Goal: Task Accomplishment & Management: Complete application form

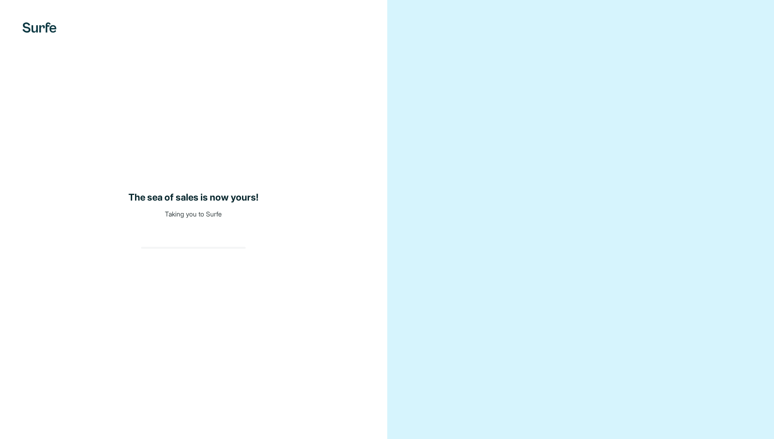
click at [153, 226] on div "The sea of sales is now yours! Taking you to Surfe" at bounding box center [193, 219] width 387 height 439
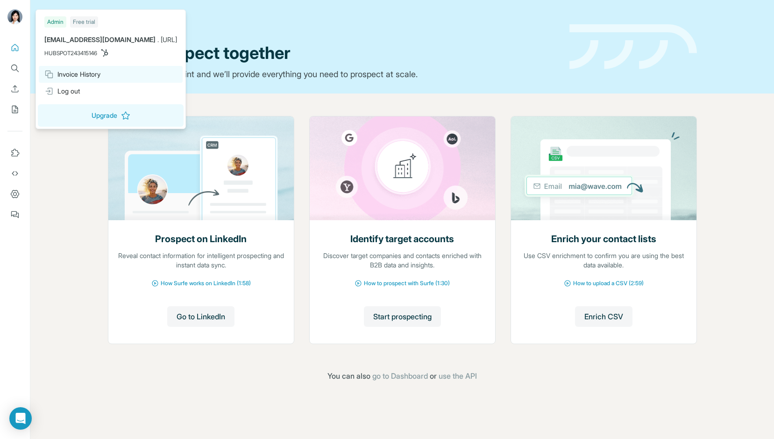
click at [62, 74] on div "Invoice History" at bounding box center [72, 74] width 56 height 9
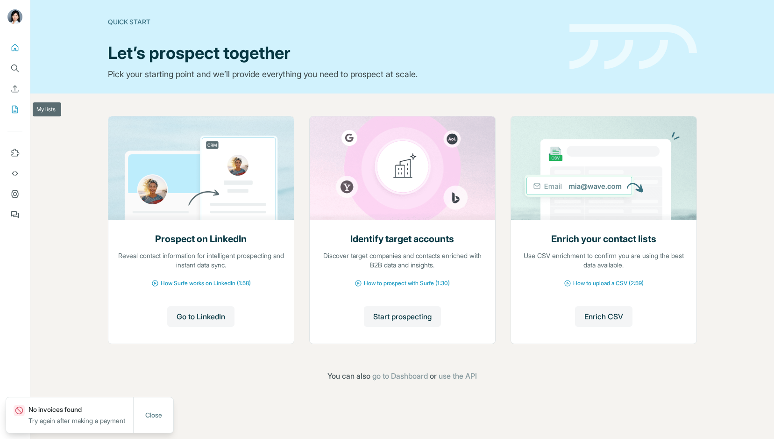
click at [13, 106] on icon "My lists" at bounding box center [15, 109] width 6 height 7
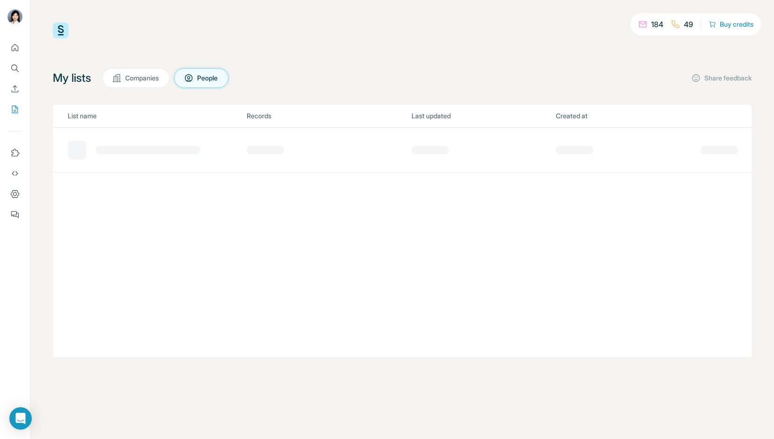
click at [140, 80] on span "Companies" at bounding box center [142, 77] width 35 height 9
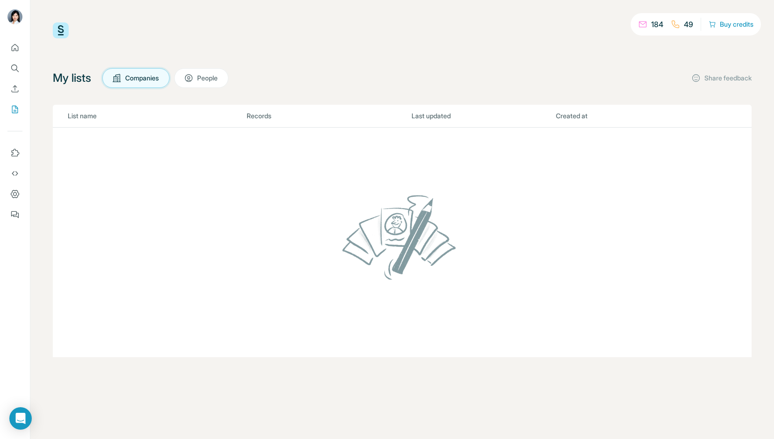
click at [204, 76] on span "People" at bounding box center [207, 77] width 21 height 9
click at [144, 82] on span "Companies" at bounding box center [142, 77] width 35 height 9
click at [152, 152] on td at bounding box center [402, 243] width 699 height 230
click at [12, 89] on icon "Enrich CSV" at bounding box center [14, 88] width 9 height 9
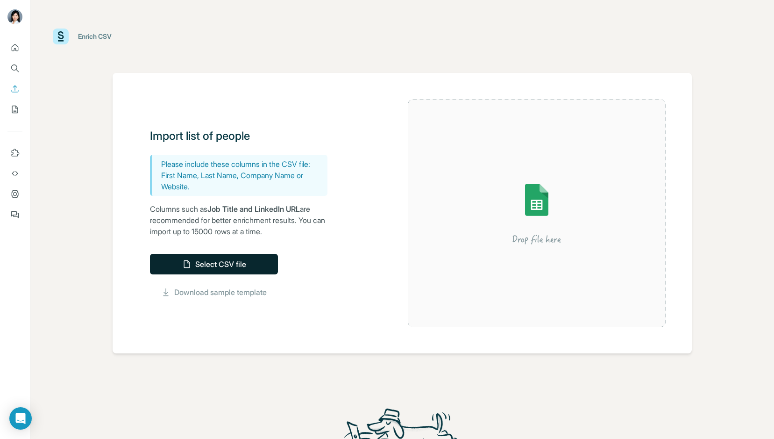
click at [195, 265] on button "Select CSV file" at bounding box center [214, 264] width 128 height 21
click at [234, 264] on button "Select CSV file" at bounding box center [214, 264] width 128 height 21
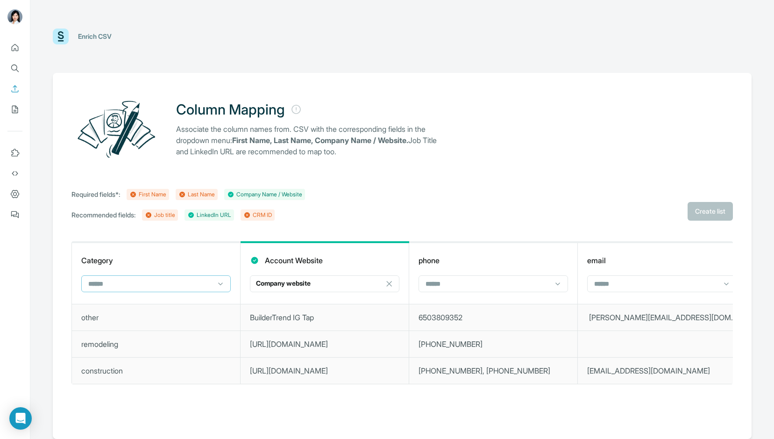
click at [193, 285] on input at bounding box center [150, 283] width 126 height 10
click at [188, 252] on th "Category" at bounding box center [156, 273] width 169 height 62
click at [464, 285] on input at bounding box center [488, 283] width 126 height 10
click at [483, 257] on div "phone" at bounding box center [493, 260] width 149 height 11
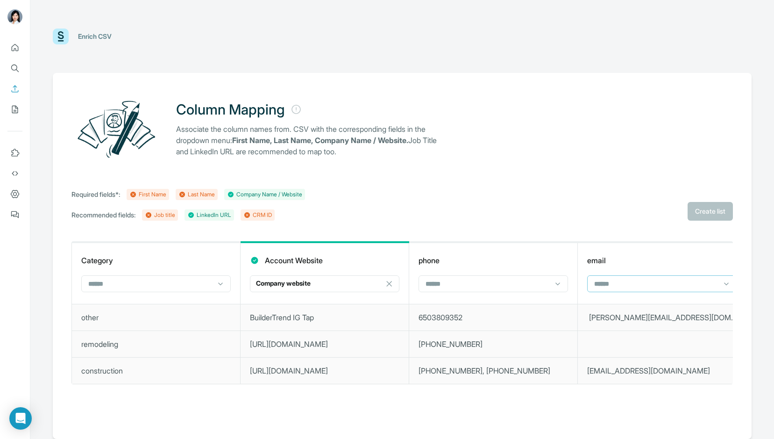
click at [610, 287] on input at bounding box center [656, 283] width 126 height 10
drag, startPoint x: 624, startPoint y: 255, endPoint x: 632, endPoint y: 256, distance: 8.6
click at [624, 255] on div "email" at bounding box center [661, 260] width 149 height 11
click at [480, 288] on input at bounding box center [488, 283] width 126 height 10
click at [470, 303] on div "Last Name" at bounding box center [493, 304] width 134 height 9
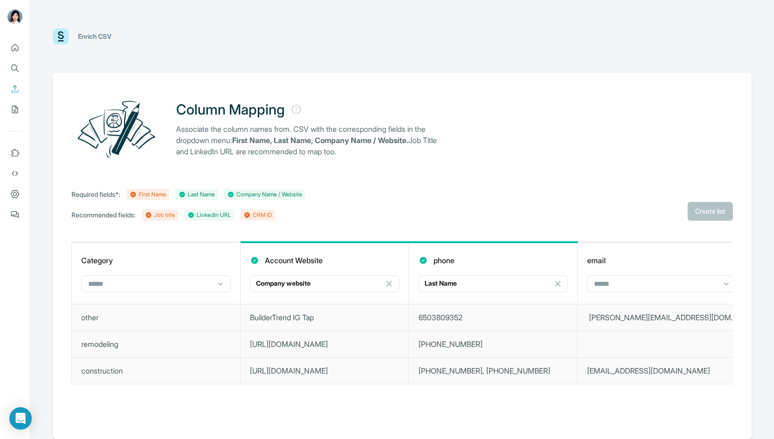
scroll to position [0, 0]
click at [604, 284] on input at bounding box center [656, 283] width 126 height 10
click at [620, 357] on div "CRM ID" at bounding box center [662, 354] width 134 height 9
click at [202, 280] on input at bounding box center [150, 283] width 126 height 10
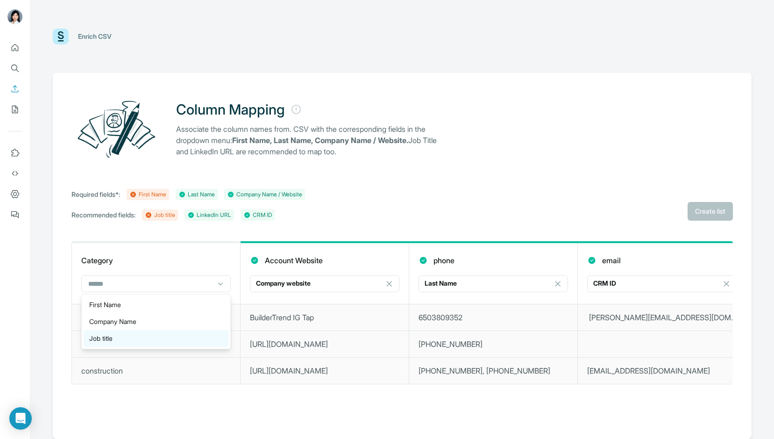
click at [206, 338] on div "Job title" at bounding box center [156, 338] width 134 height 9
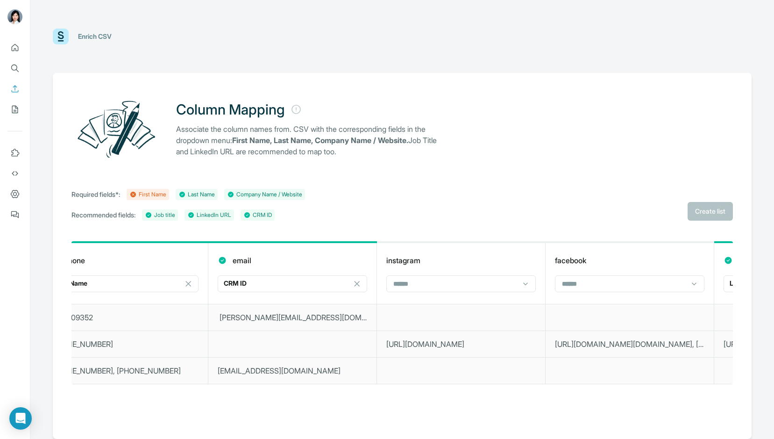
scroll to position [0, 688]
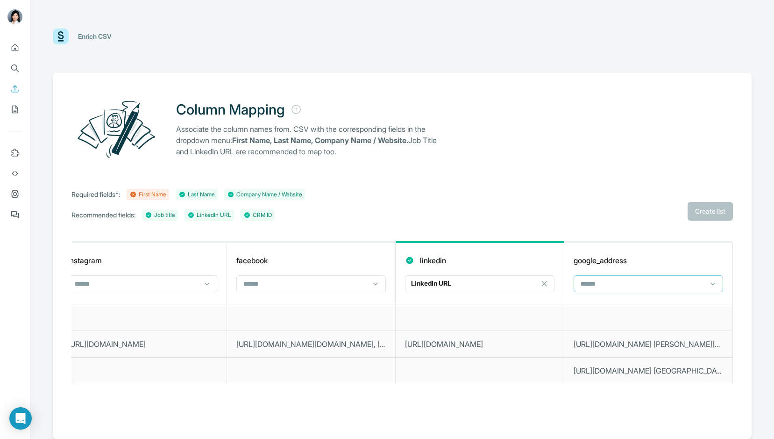
click at [646, 279] on input at bounding box center [643, 283] width 126 height 10
click at [639, 306] on div "First Name" at bounding box center [649, 304] width 134 height 9
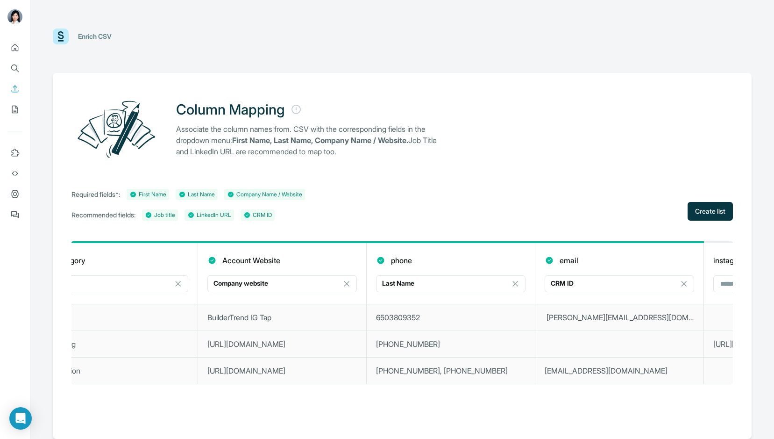
scroll to position [0, 0]
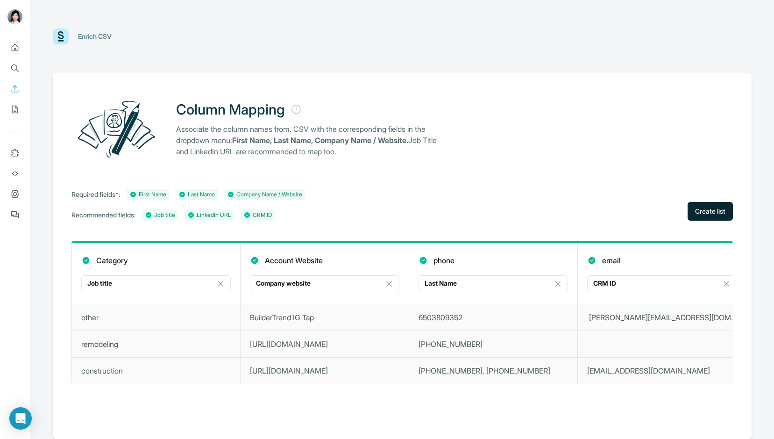
click at [702, 214] on span "Create list" at bounding box center [710, 210] width 30 height 9
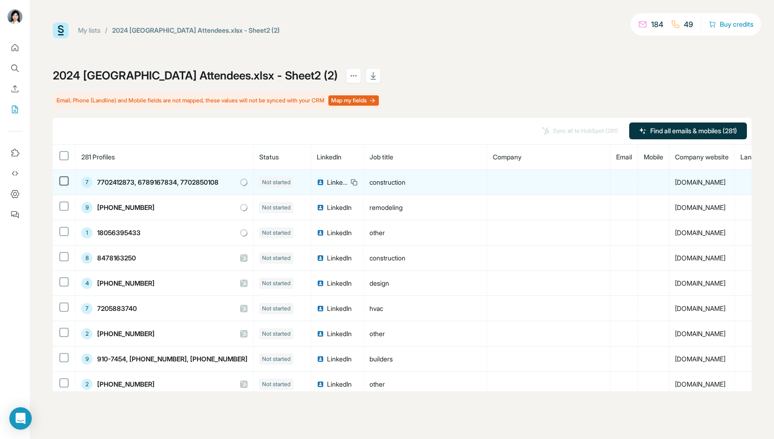
click at [335, 182] on span "LinkedIn" at bounding box center [337, 181] width 21 height 9
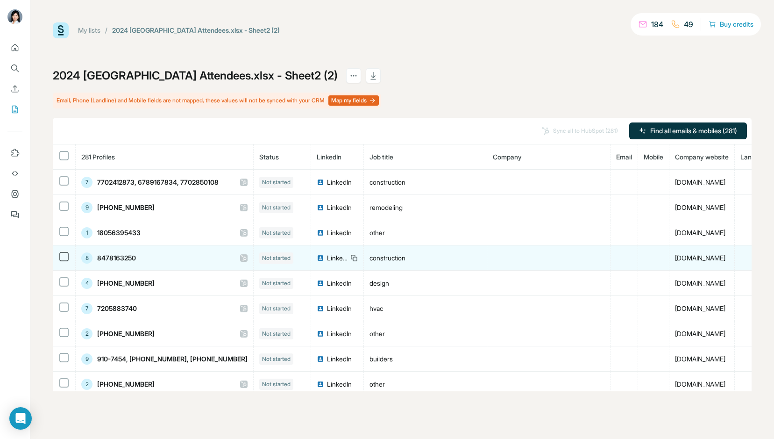
scroll to position [0, 87]
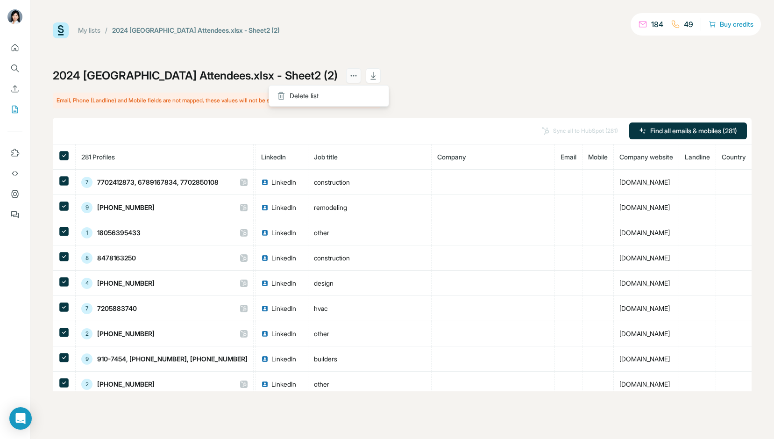
click at [349, 78] on icon "actions" at bounding box center [353, 75] width 9 height 9
click at [286, 93] on div "Delete list" at bounding box center [329, 95] width 116 height 17
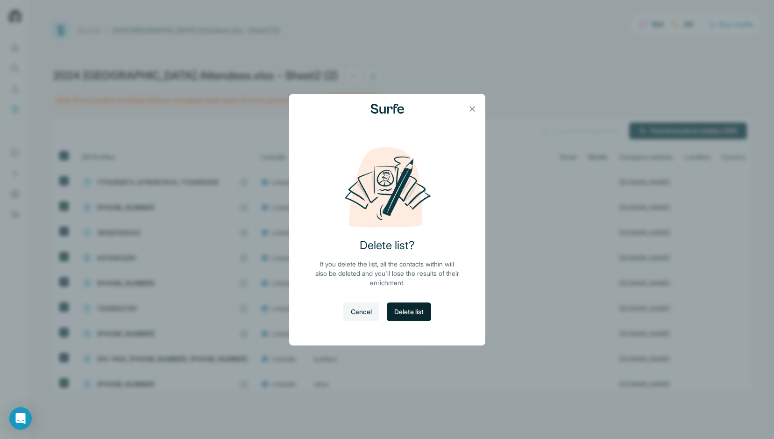
click at [406, 314] on span "Delete list" at bounding box center [408, 311] width 29 height 9
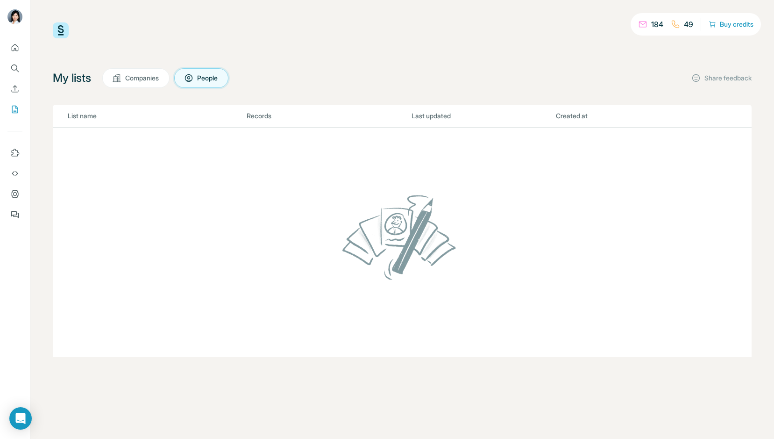
click at [152, 76] on span "Companies" at bounding box center [142, 77] width 35 height 9
click at [15, 84] on button "Enrich CSV" at bounding box center [14, 88] width 15 height 17
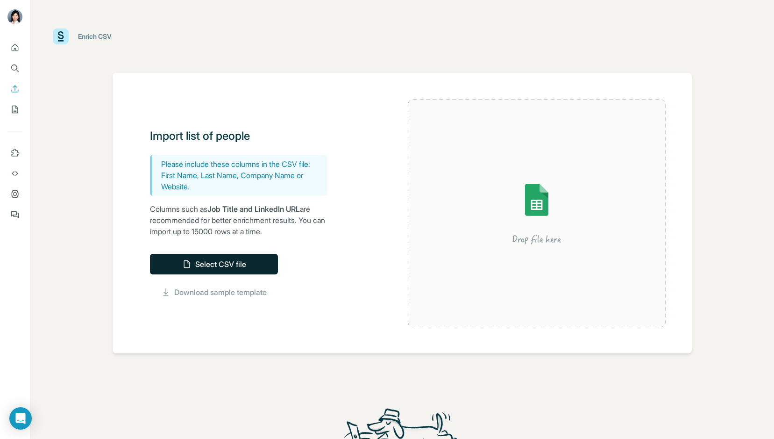
click at [217, 266] on button "Select CSV file" at bounding box center [214, 264] width 128 height 21
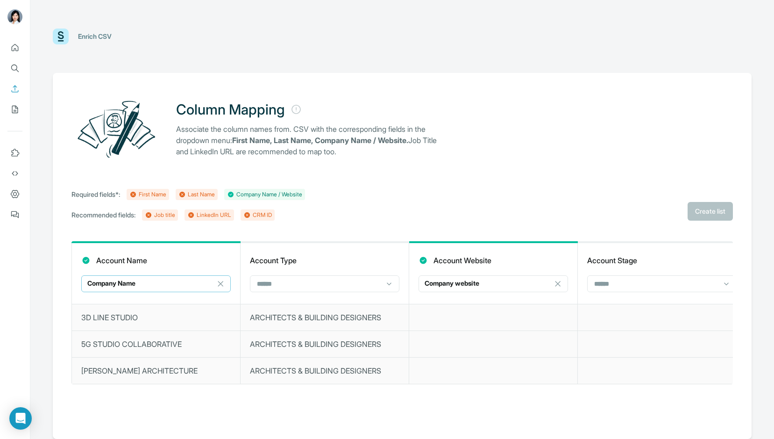
click at [183, 286] on div "Company Name" at bounding box center [150, 282] width 126 height 9
click at [216, 233] on div "Column Mapping Associate the column names from. CSV with the corresponding fiel…" at bounding box center [402, 256] width 699 height 366
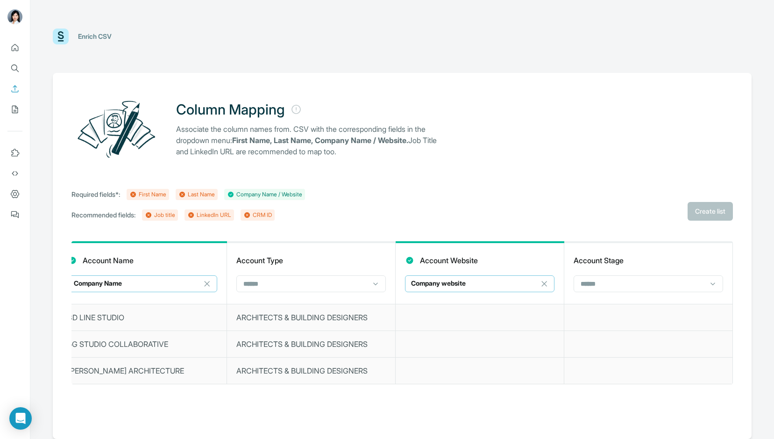
click at [469, 285] on div "Company website" at bounding box center [474, 282] width 126 height 9
click at [319, 257] on div "Account Type" at bounding box center [310, 260] width 149 height 11
click at [312, 289] on div at bounding box center [305, 284] width 126 height 16
click at [188, 290] on div "Company Name" at bounding box center [137, 284] width 126 height 16
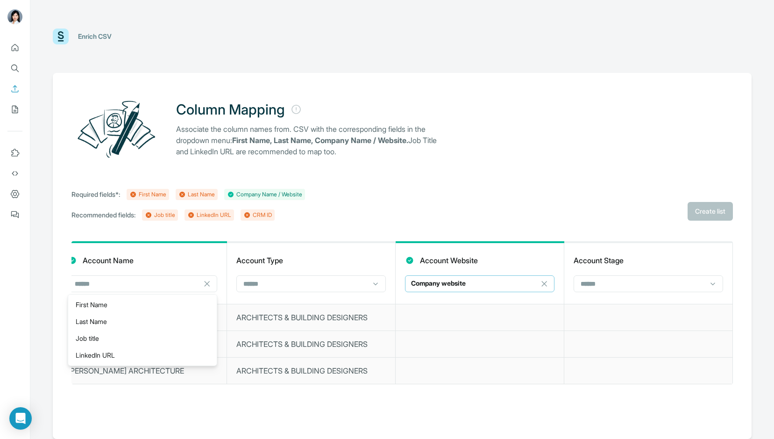
click at [289, 230] on div "Column Mapping Associate the column names from. CSV with the corresponding fiel…" at bounding box center [402, 256] width 699 height 366
click at [318, 291] on div at bounding box center [310, 283] width 149 height 17
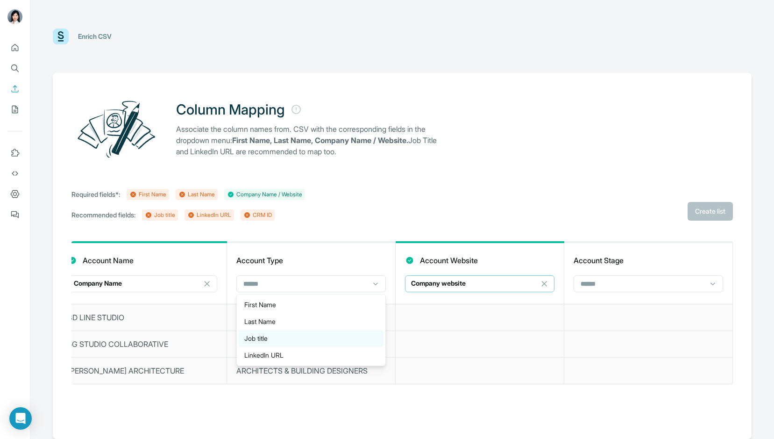
click at [327, 340] on div "Job title" at bounding box center [311, 338] width 134 height 9
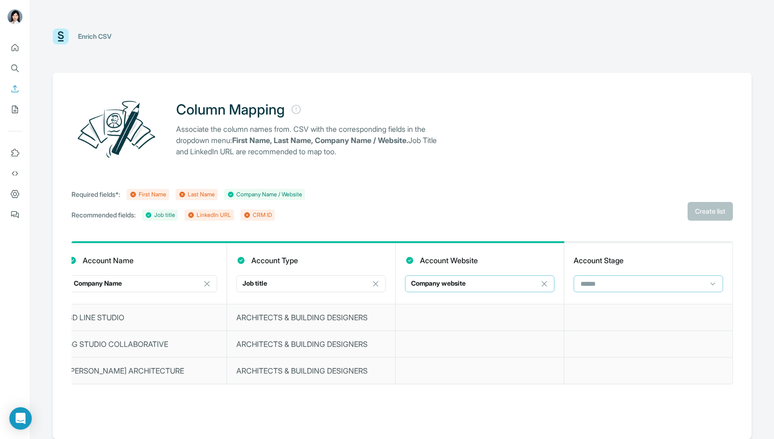
click at [615, 284] on input at bounding box center [643, 283] width 126 height 10
click at [630, 351] on div "CRM ID" at bounding box center [649, 354] width 134 height 9
click at [703, 213] on div "Required fields*: First Name Last Name Company Name / Website Recommended field…" at bounding box center [401, 205] width 661 height 32
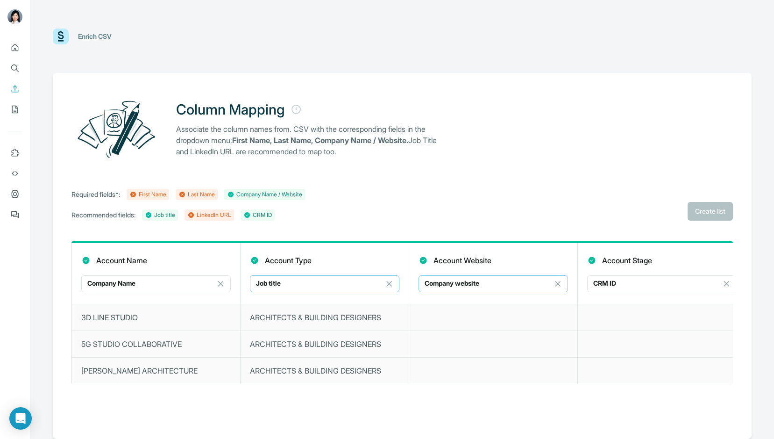
click at [295, 280] on div "Job title" at bounding box center [319, 282] width 126 height 9
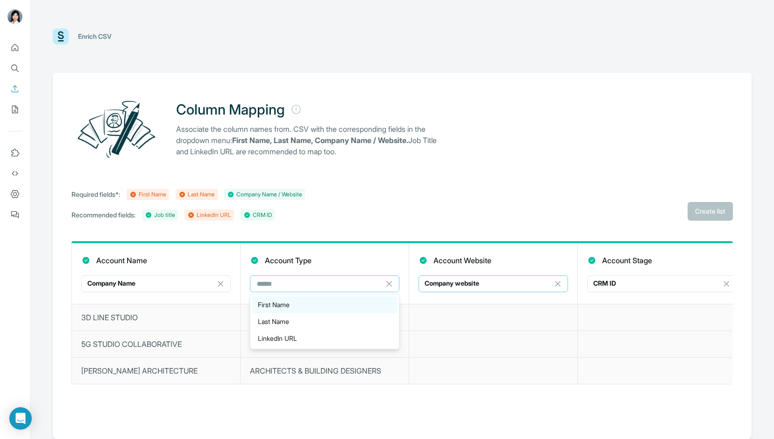
click at [306, 306] on div "First Name" at bounding box center [325, 304] width 134 height 9
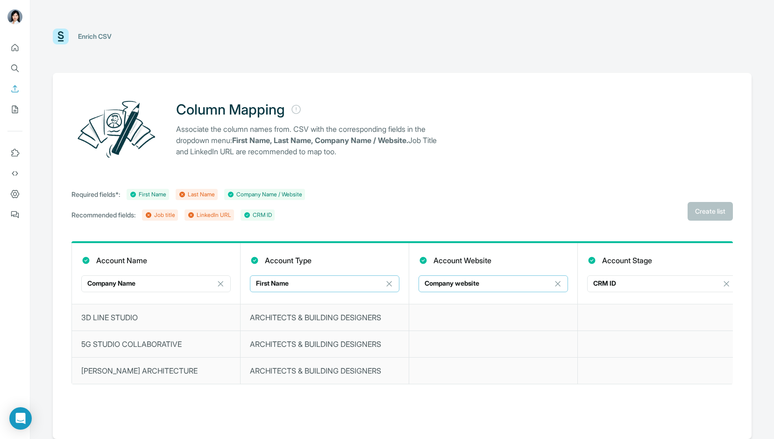
click at [453, 283] on p "Company website" at bounding box center [452, 282] width 55 height 9
click at [465, 307] on div "Last Name" at bounding box center [493, 304] width 134 height 9
click at [710, 212] on span "Create list" at bounding box center [710, 210] width 30 height 9
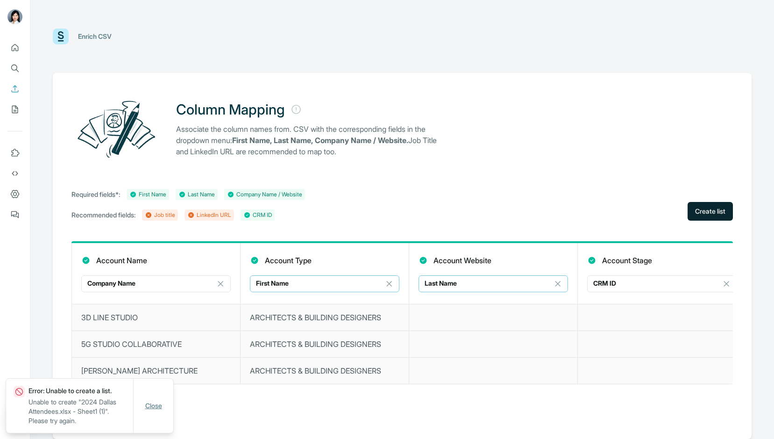
click at [160, 405] on span "Close" at bounding box center [153, 405] width 17 height 9
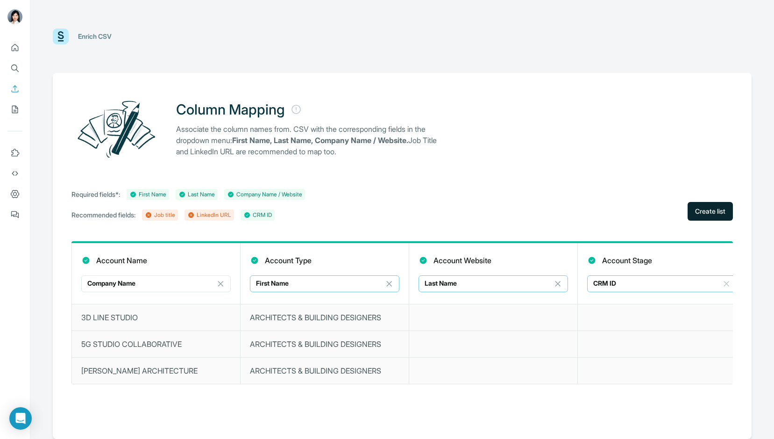
click at [727, 283] on icon at bounding box center [726, 283] width 5 height 5
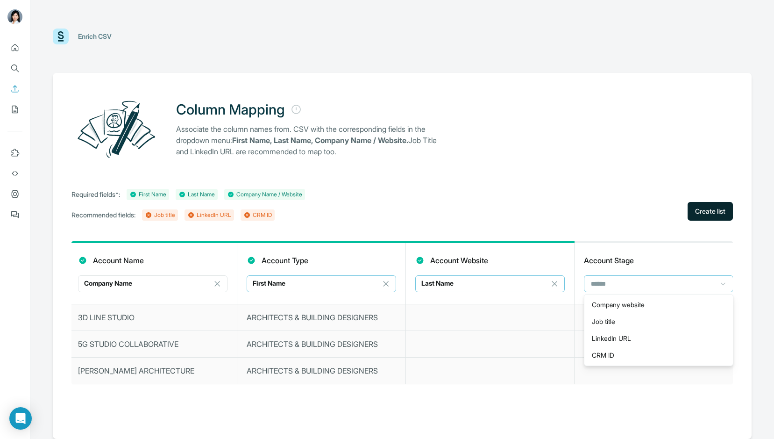
click at [349, 281] on div "First Name" at bounding box center [316, 282] width 126 height 9
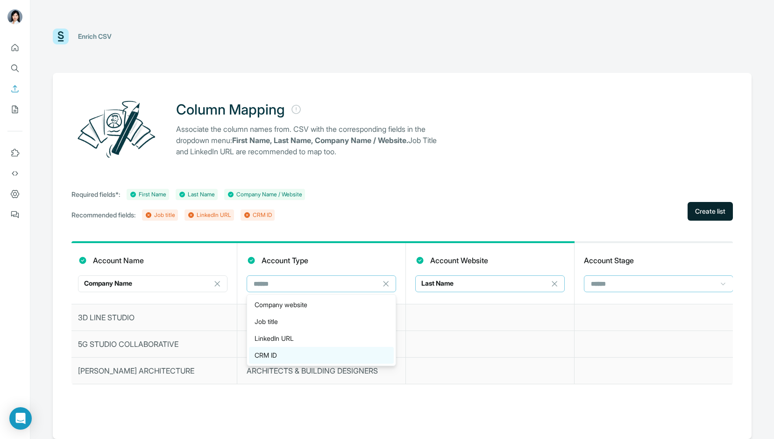
click at [351, 352] on div "CRM ID" at bounding box center [322, 354] width 134 height 9
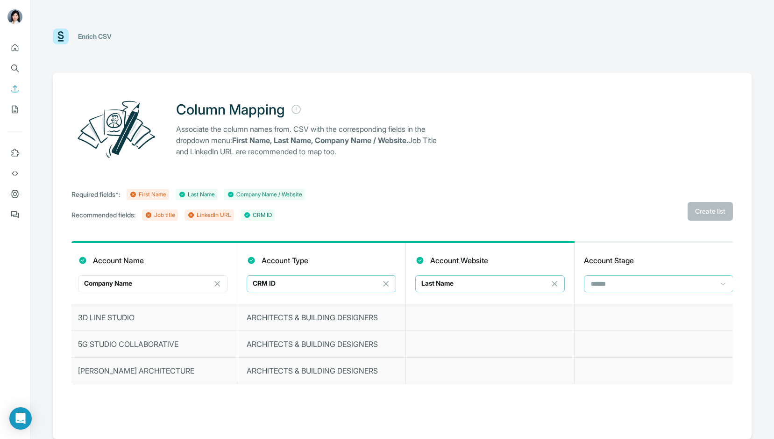
click at [602, 210] on div "Required fields*: First Name Last Name Company Name / Website Recommended field…" at bounding box center [401, 205] width 661 height 32
click at [528, 280] on div "Last Name" at bounding box center [484, 282] width 126 height 9
click at [532, 305] on div "First Name" at bounding box center [490, 304] width 134 height 9
click at [628, 284] on input at bounding box center [653, 283] width 126 height 10
click at [640, 305] on div "Last Name" at bounding box center [659, 304] width 134 height 9
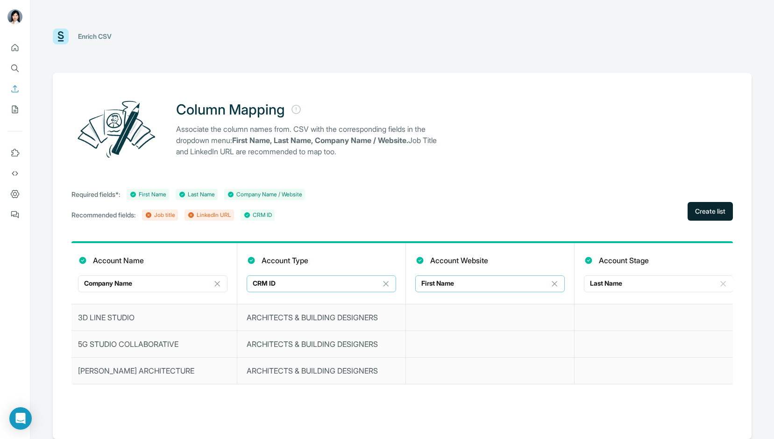
click at [719, 217] on button "Create list" at bounding box center [710, 211] width 45 height 19
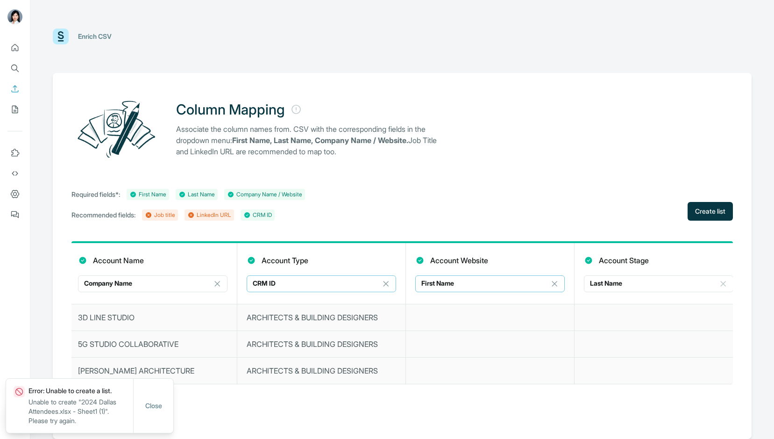
click at [622, 200] on div "Required fields*: First Name Last Name Company Name / Website Recommended field…" at bounding box center [401, 205] width 661 height 32
